Goal: Communication & Community: Answer question/provide support

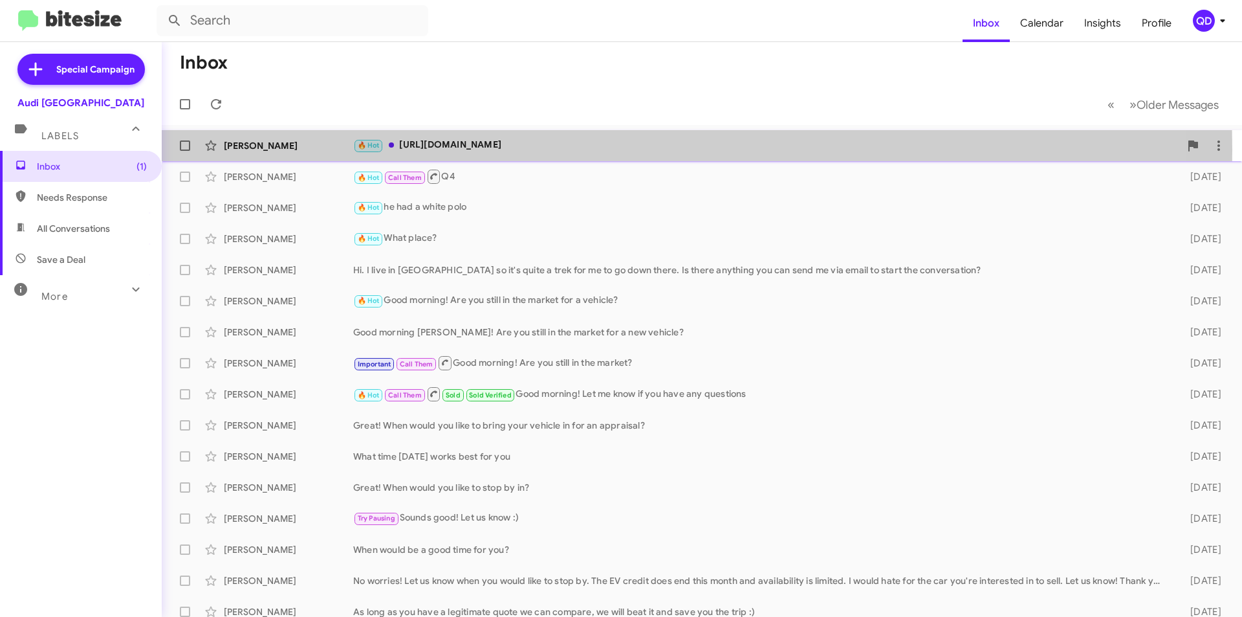
click at [470, 150] on div "🔥 Hot [URL][DOMAIN_NAME]" at bounding box center [766, 145] width 827 height 15
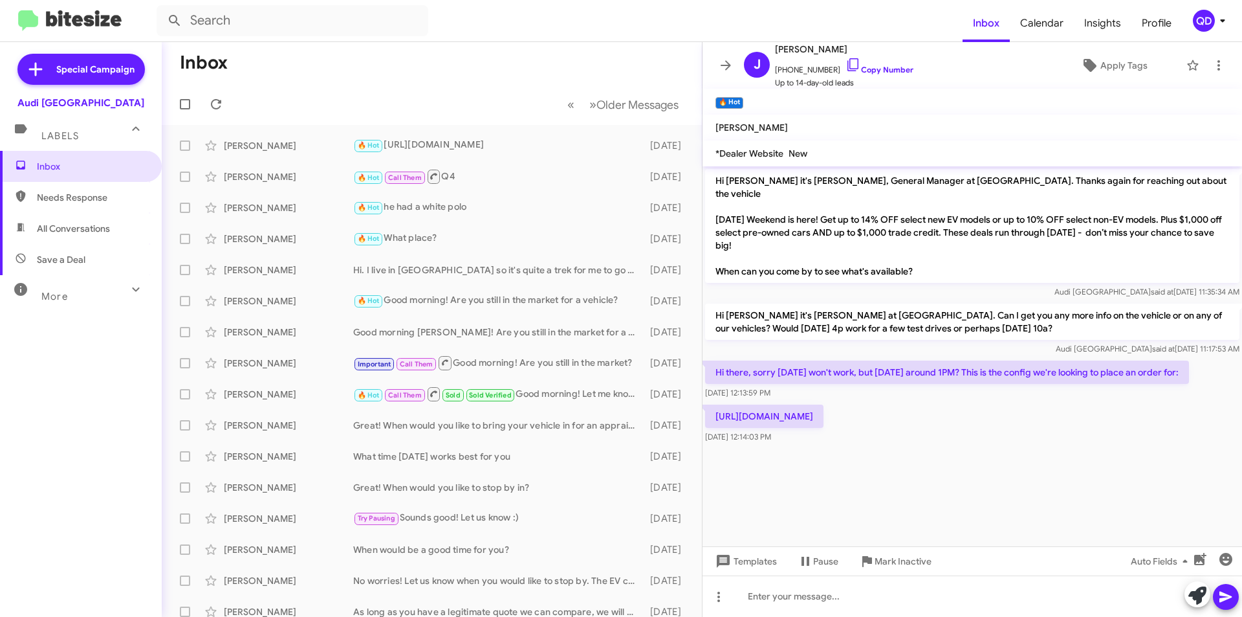
click at [809, 405] on p "[URL][DOMAIN_NAME]" at bounding box center [764, 415] width 118 height 23
copy p "[URL][DOMAIN_NAME]"
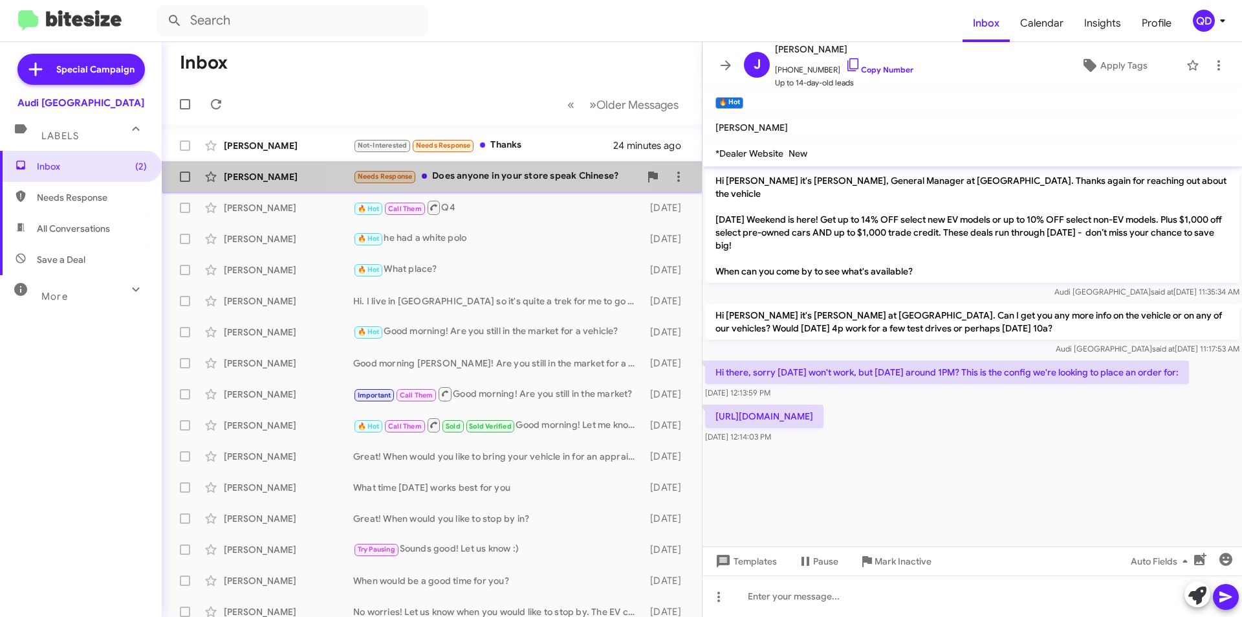
click at [484, 171] on div "Needs Response Does anyone in your store speak Chinese?" at bounding box center [496, 176] width 287 height 15
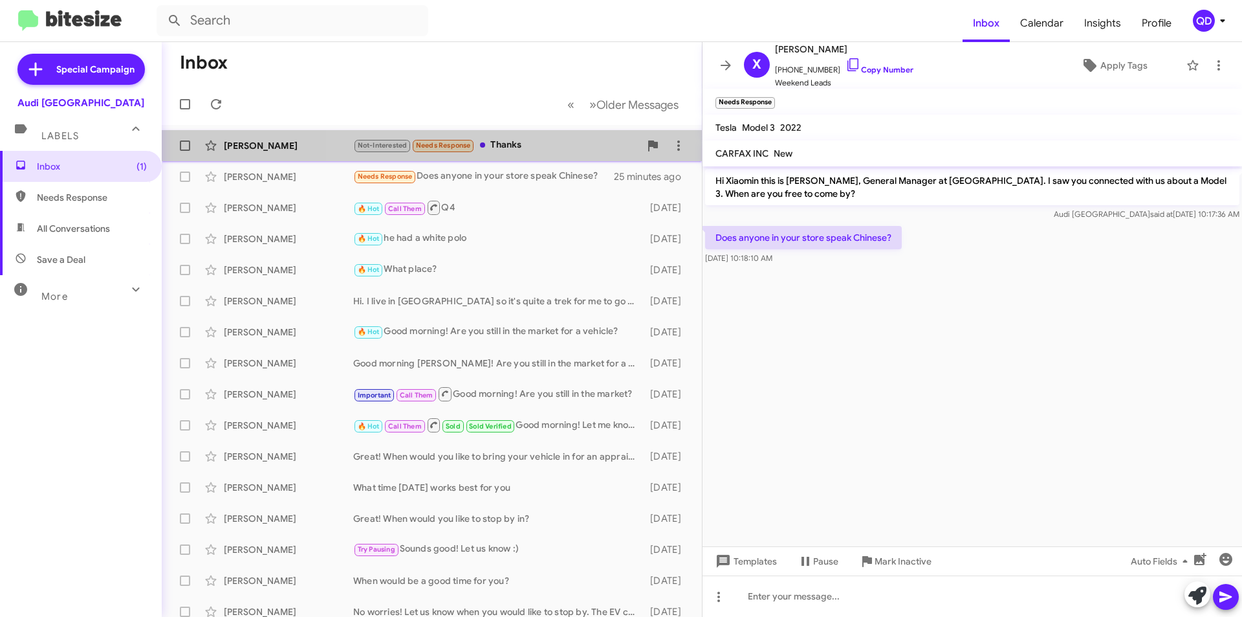
click at [545, 151] on div "Not-Interested Needs Response Thanks" at bounding box center [496, 145] width 287 height 15
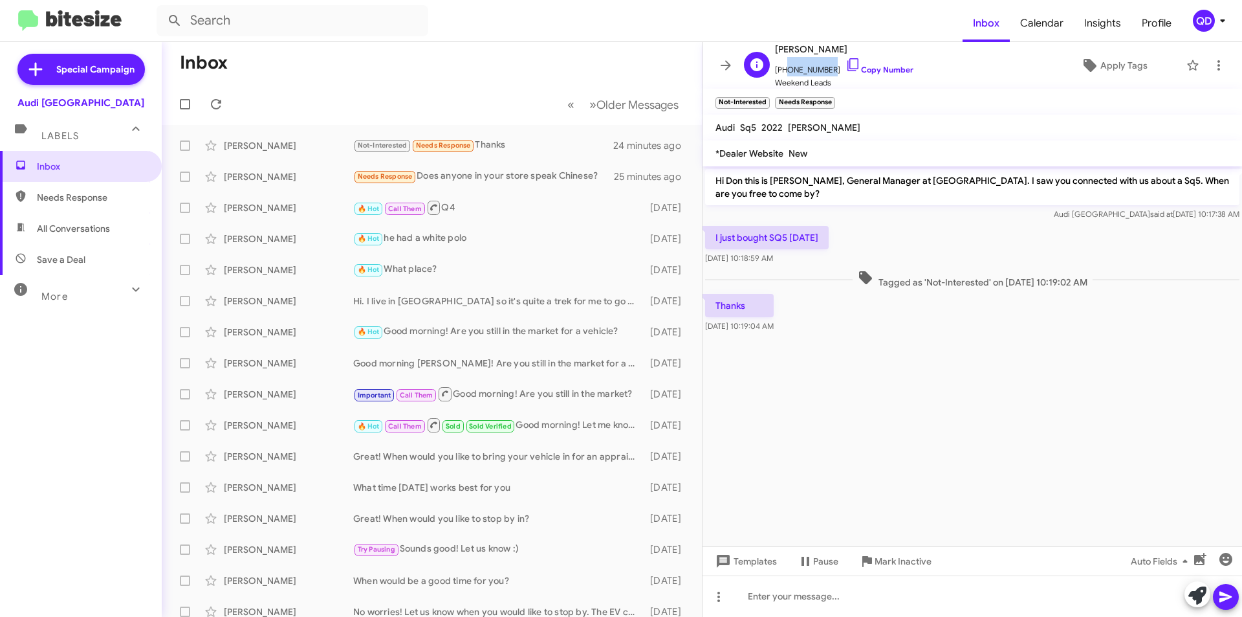
drag, startPoint x: 825, startPoint y: 71, endPoint x: 782, endPoint y: 71, distance: 42.7
click at [782, 71] on span "[PHONE_NUMBER] Copy Number" at bounding box center [844, 66] width 138 height 19
copy span "4088071758"
